Goal: Task Accomplishment & Management: Manage account settings

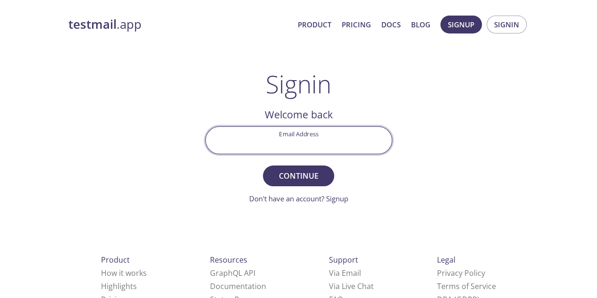
click at [319, 129] on input "Email Address" at bounding box center [299, 140] width 186 height 27
type input "[EMAIL_ADDRESS][DOMAIN_NAME]"
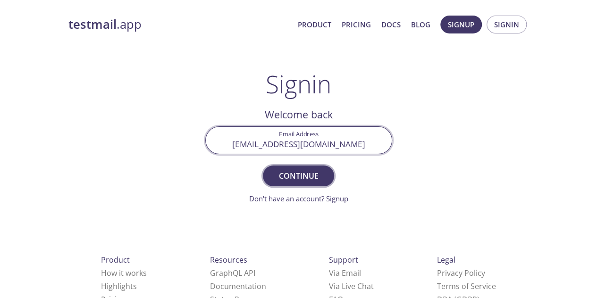
click at [263, 166] on button "Continue" at bounding box center [298, 176] width 71 height 21
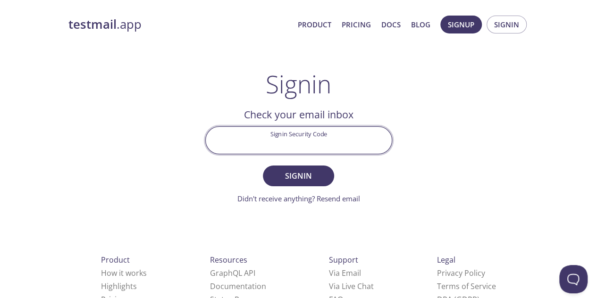
click at [362, 134] on input "Signin Security Code" at bounding box center [299, 140] width 186 height 27
paste input "DFZRSM5"
type input "DFZRSM5"
click at [263, 166] on button "Signin" at bounding box center [298, 176] width 71 height 21
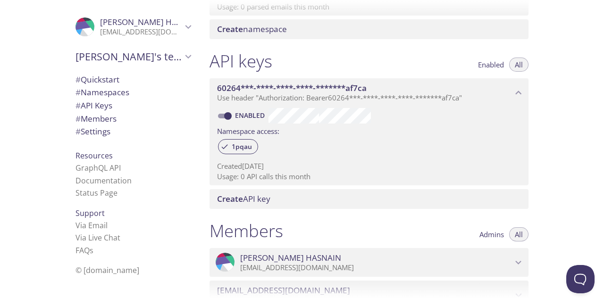
scroll to position [183, 0]
